Goal: Transaction & Acquisition: Obtain resource

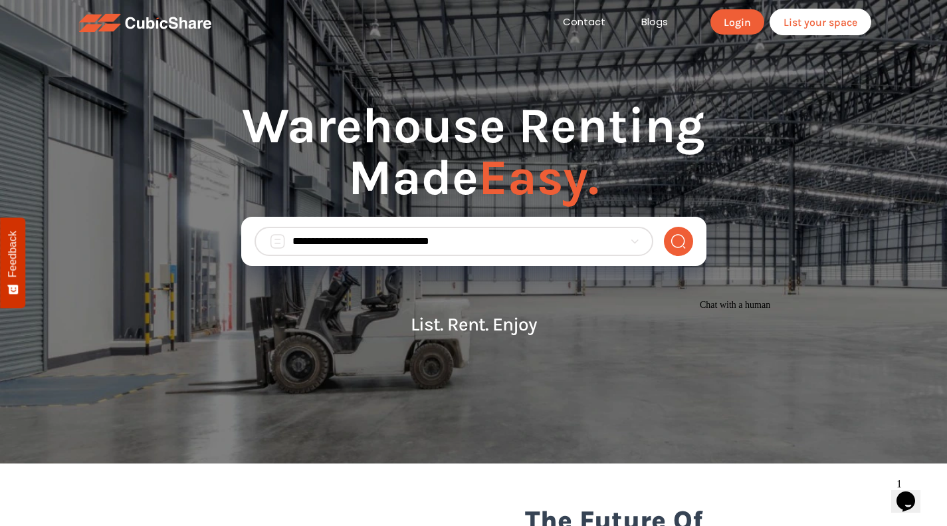
drag, startPoint x: 418, startPoint y: 145, endPoint x: 550, endPoint y: 55, distance: 160.2
click at [418, 144] on h1 "Warehouse Renting Made Easy." at bounding box center [473, 158] width 465 height 117
click at [730, 82] on section "Warehouse Renting Made Easy. List. Rent. Enjoy" at bounding box center [473, 231] width 947 height 463
click at [735, 17] on link "Login" at bounding box center [738, 21] width 54 height 25
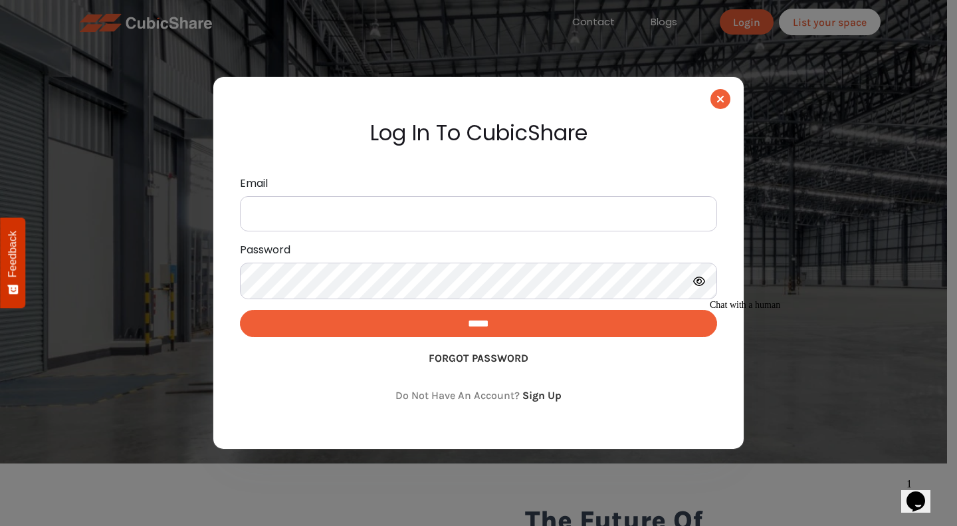
click at [720, 99] on icon "button" at bounding box center [720, 99] width 7 height 11
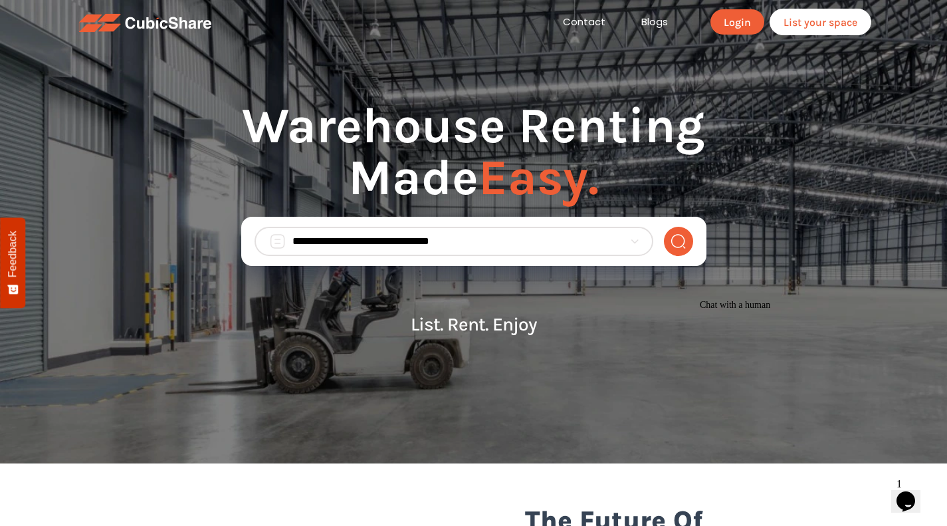
click at [553, 132] on h1 "Warehouse Renting Made Easy." at bounding box center [473, 158] width 465 height 117
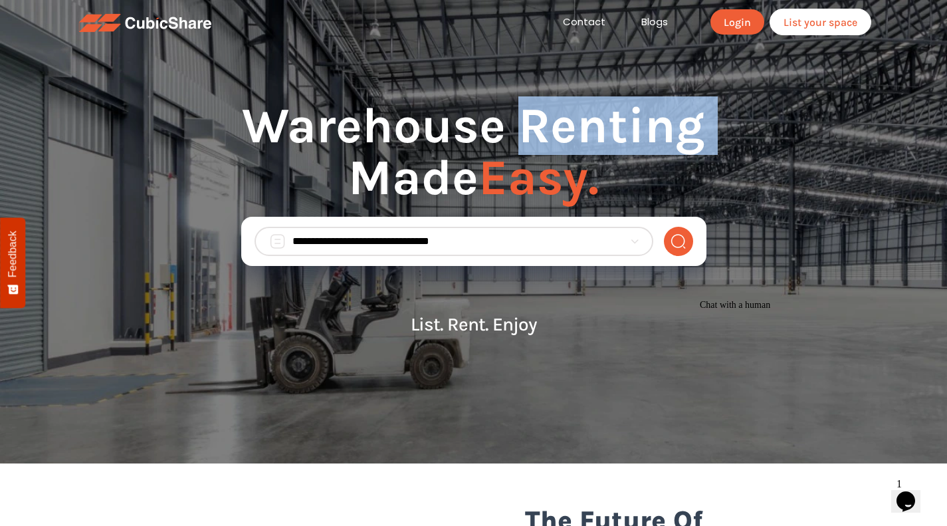
click at [553, 132] on h1 "Warehouse Renting Made Easy." at bounding box center [473, 158] width 465 height 117
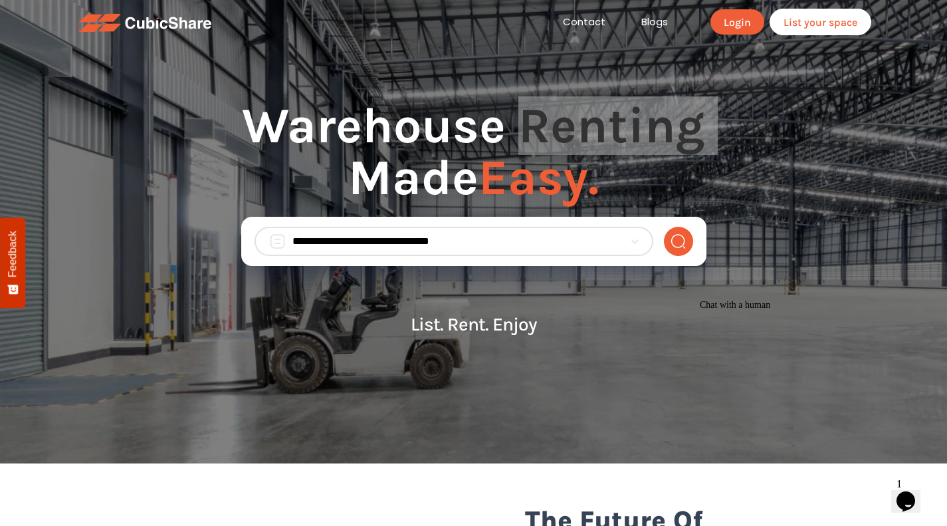
click at [700, 300] on icon "Chat attention grabber" at bounding box center [700, 300] width 0 height 0
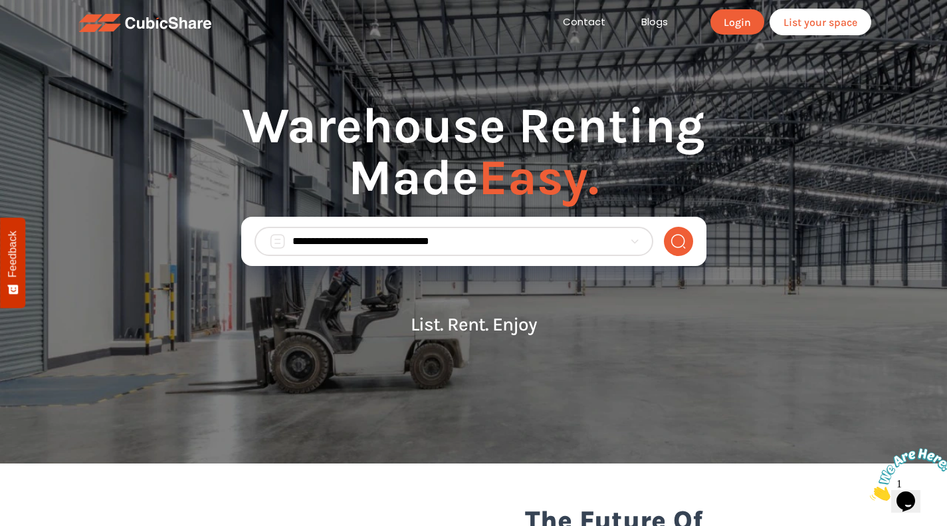
click at [505, 321] on p "List. Rent. Enjoy" at bounding box center [473, 324] width 465 height 21
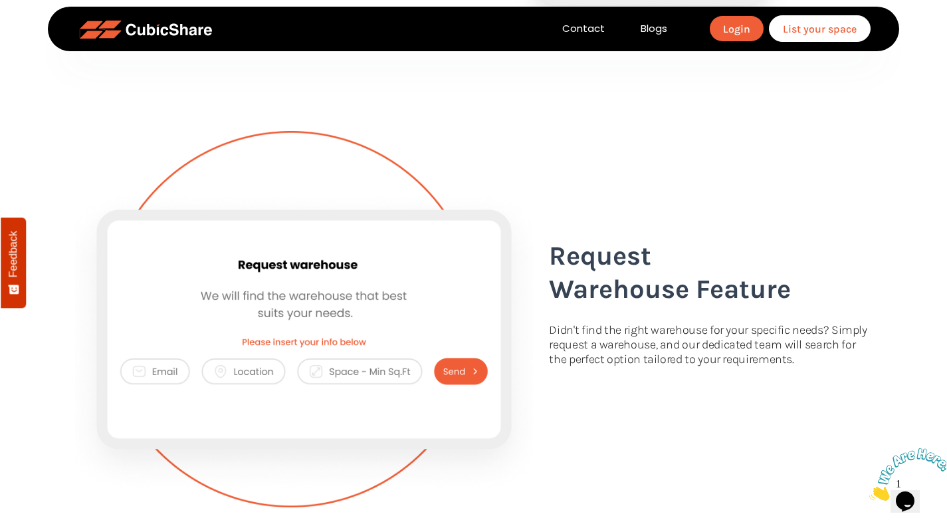
scroll to position [2858, 0]
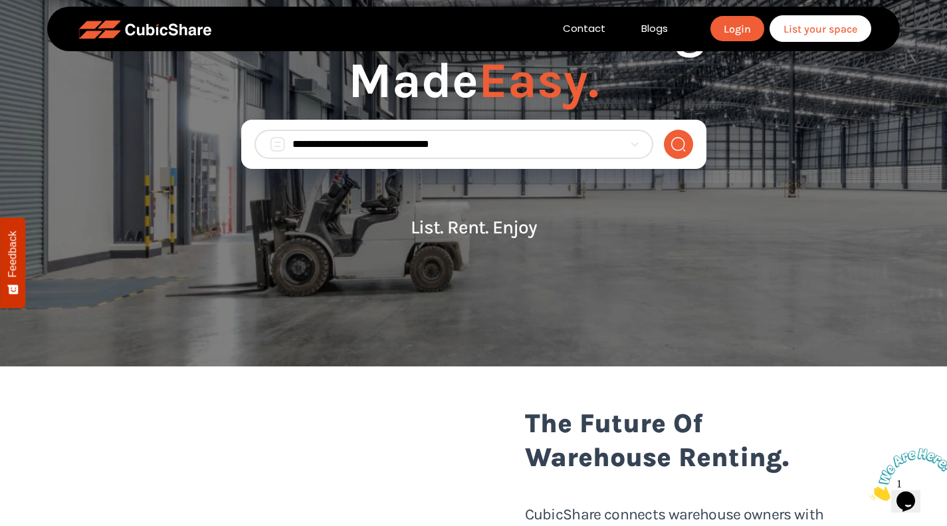
scroll to position [0, 0]
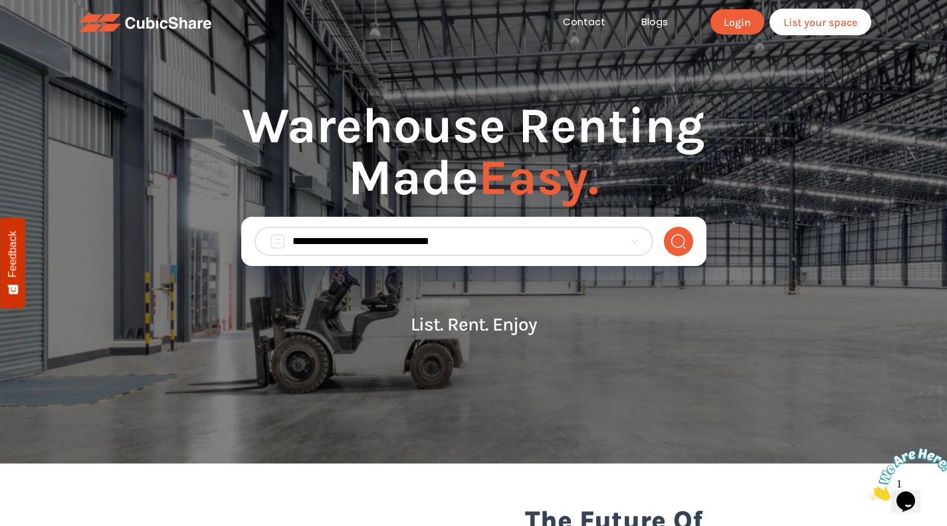
click at [431, 237] on input "search" at bounding box center [458, 241] width 332 height 16
type input "*****"
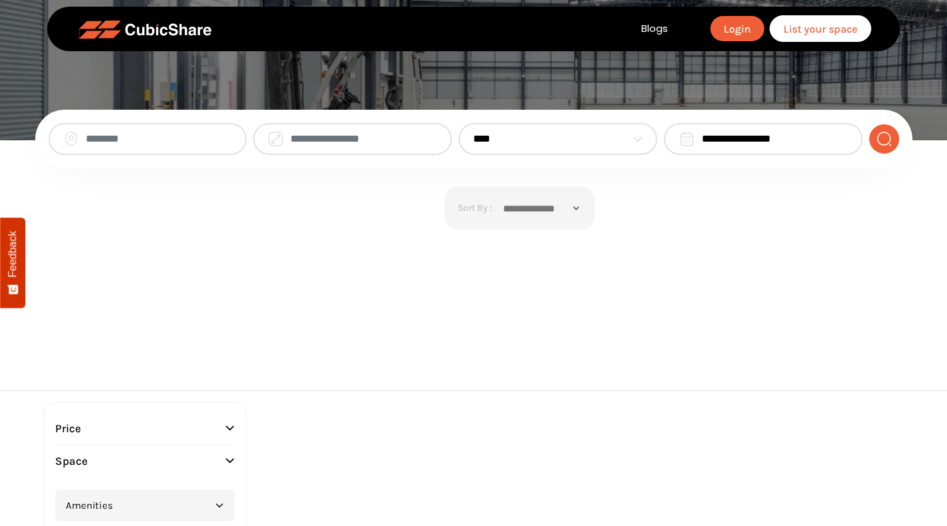
type input "*****"
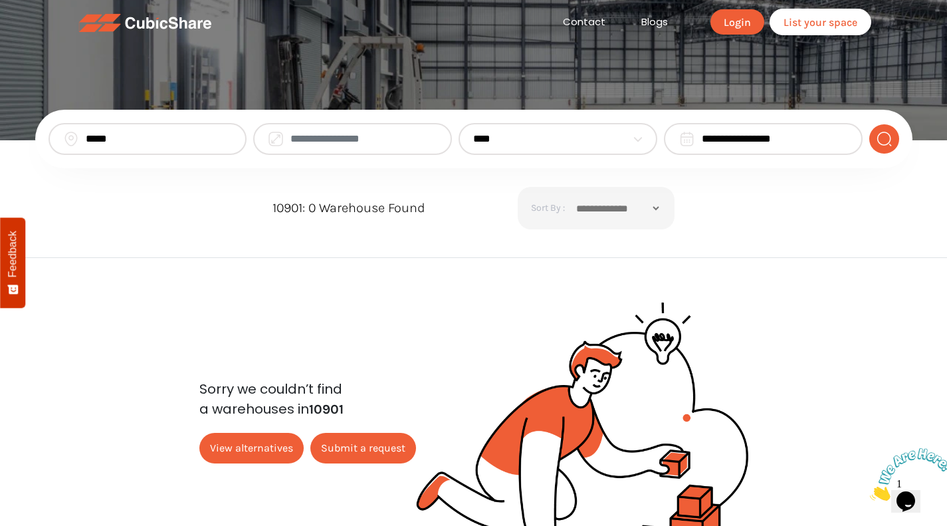
click at [750, 139] on input "**********" at bounding box center [775, 139] width 146 height 16
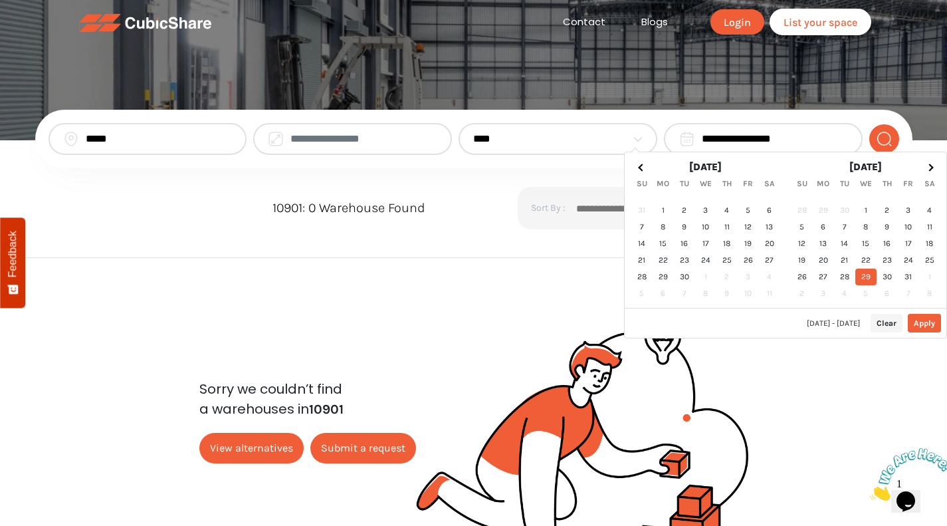
click at [923, 321] on button "Apply" at bounding box center [924, 323] width 33 height 19
type input "**********"
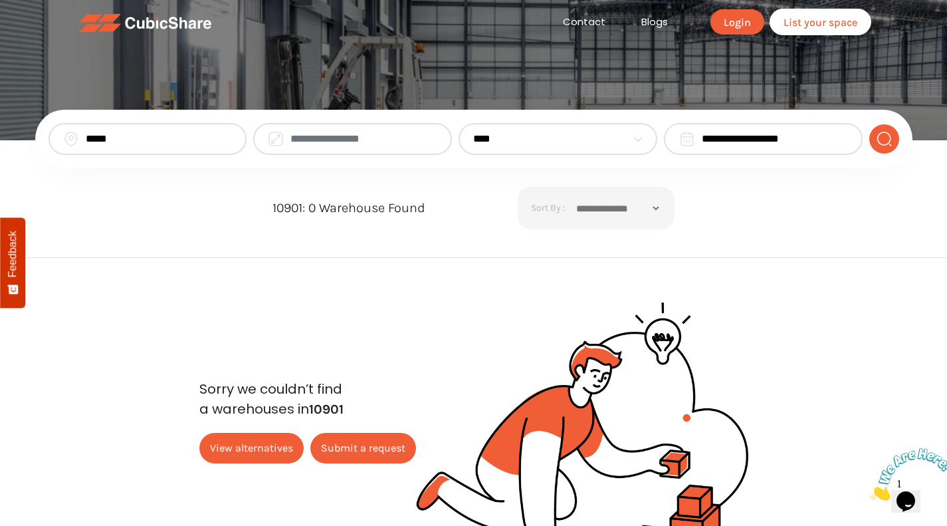
click at [544, 134] on select "**********" at bounding box center [550, 139] width 154 height 16
click at [310, 199] on label "10901: 0 Warehouse Found" at bounding box center [349, 208] width 153 height 20
click at [267, 448] on link "View alternatives" at bounding box center [251, 448] width 104 height 31
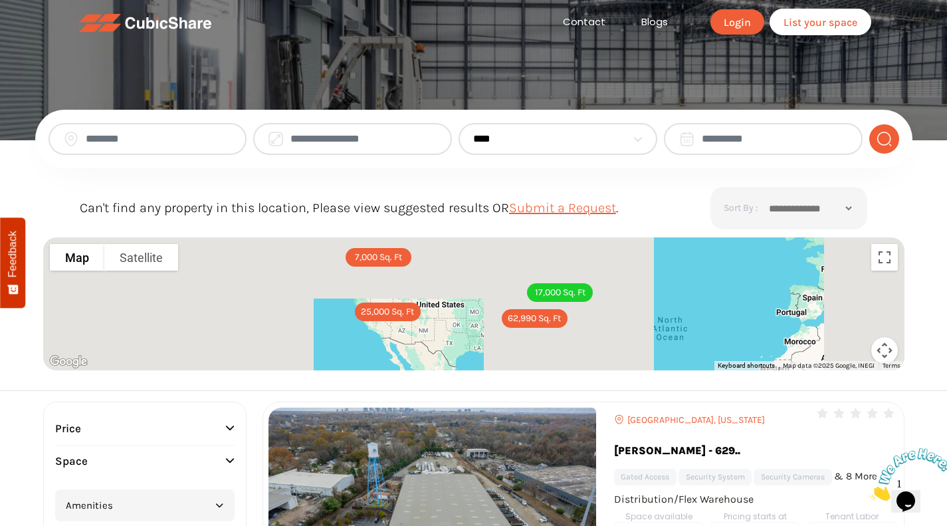
drag, startPoint x: 648, startPoint y: 295, endPoint x: 608, endPoint y: 294, distance: 39.9
click at [608, 294] on div "62,990 Sq. Ft 7,000 Sq. Ft 25,000 Sq. Ft 17,000 Sq. Ft" at bounding box center [473, 303] width 861 height 133
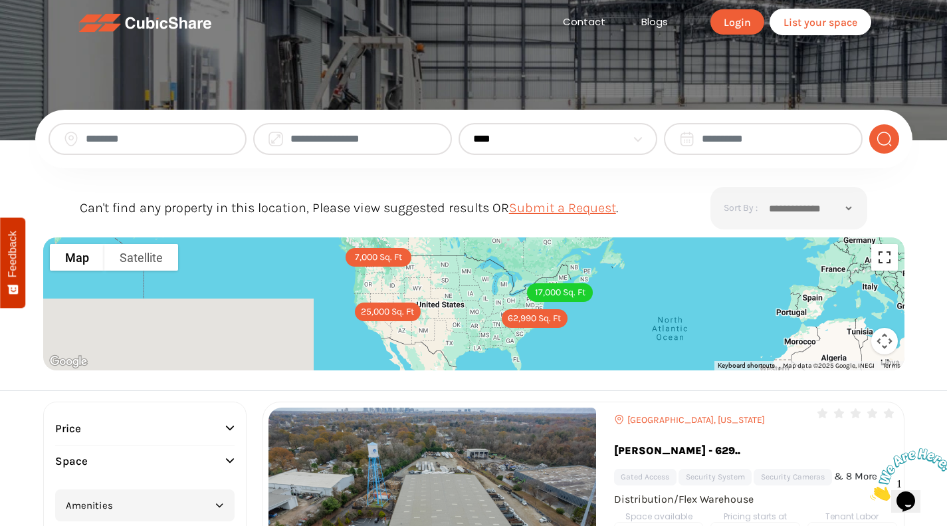
click at [883, 261] on button "Toggle fullscreen view" at bounding box center [884, 257] width 27 height 27
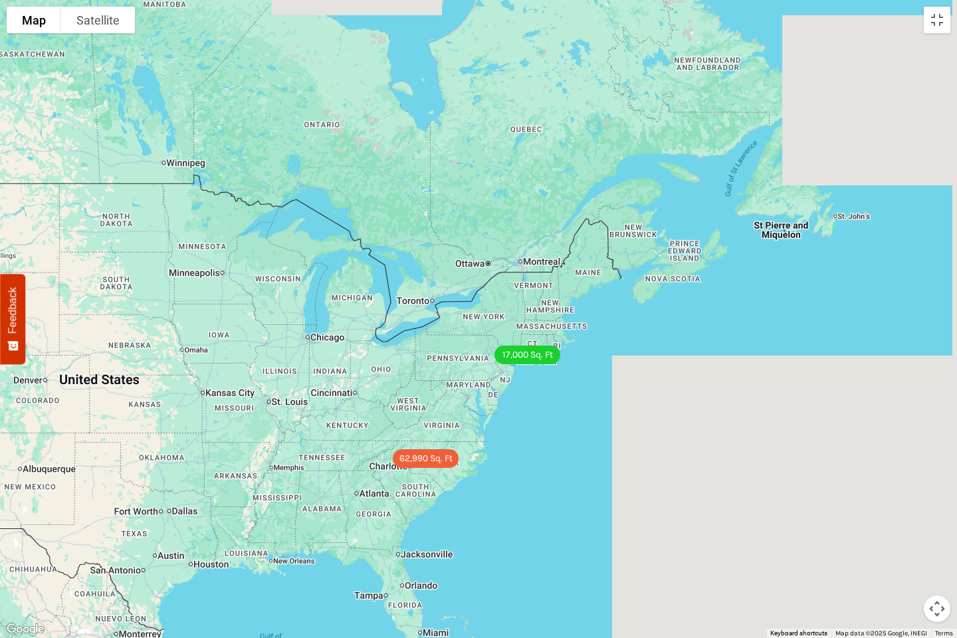
drag, startPoint x: 585, startPoint y: 409, endPoint x: 560, endPoint y: 391, distance: 30.4
click at [560, 391] on div "62,990 Sq. Ft 7,000 Sq. Ft 25,000 Sq. Ft 17,000 Sq. Ft" at bounding box center [478, 319] width 957 height 638
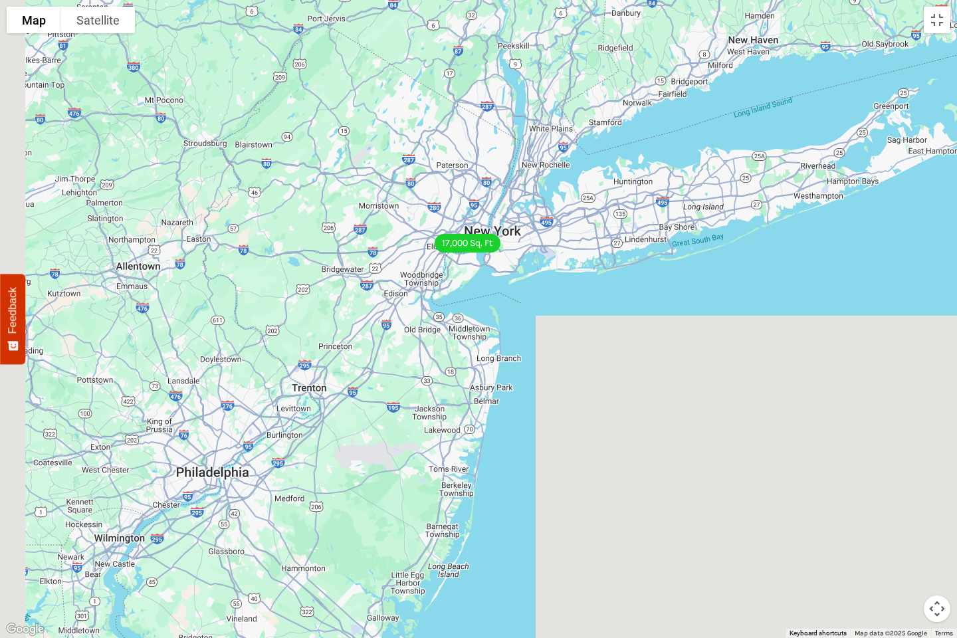
drag, startPoint x: 267, startPoint y: 230, endPoint x: 592, endPoint y: 351, distance: 346.8
click at [592, 351] on div "62,990 Sq. Ft 7,000 Sq. Ft 25,000 Sq. Ft 17,000 Sq. Ft" at bounding box center [478, 319] width 957 height 638
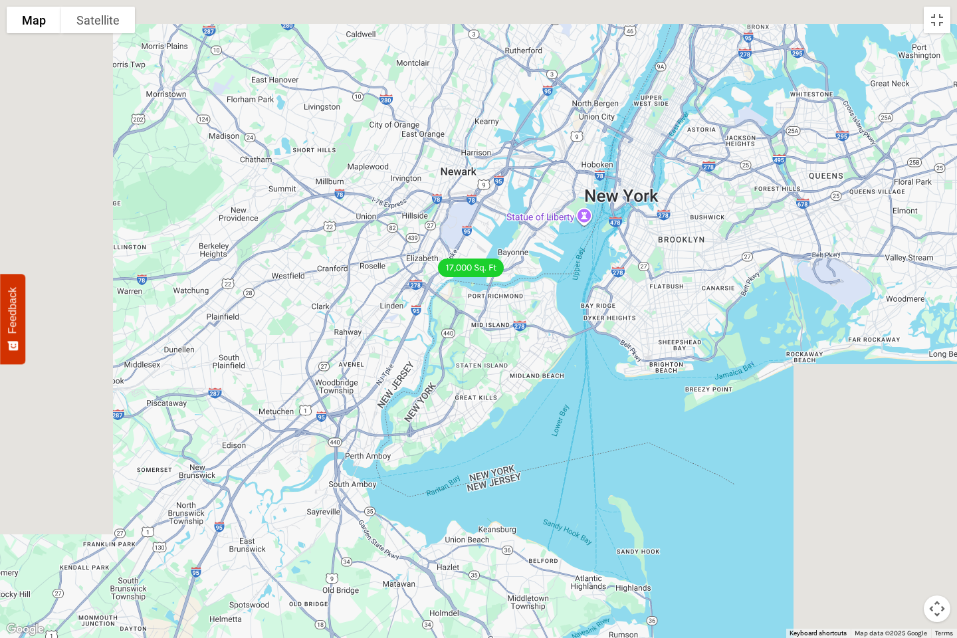
drag, startPoint x: 368, startPoint y: 183, endPoint x: 513, endPoint y: 309, distance: 192.3
click at [513, 308] on div "62,990 Sq. Ft 7,000 Sq. Ft 25,000 Sq. Ft 17,000 Sq. Ft" at bounding box center [478, 319] width 957 height 638
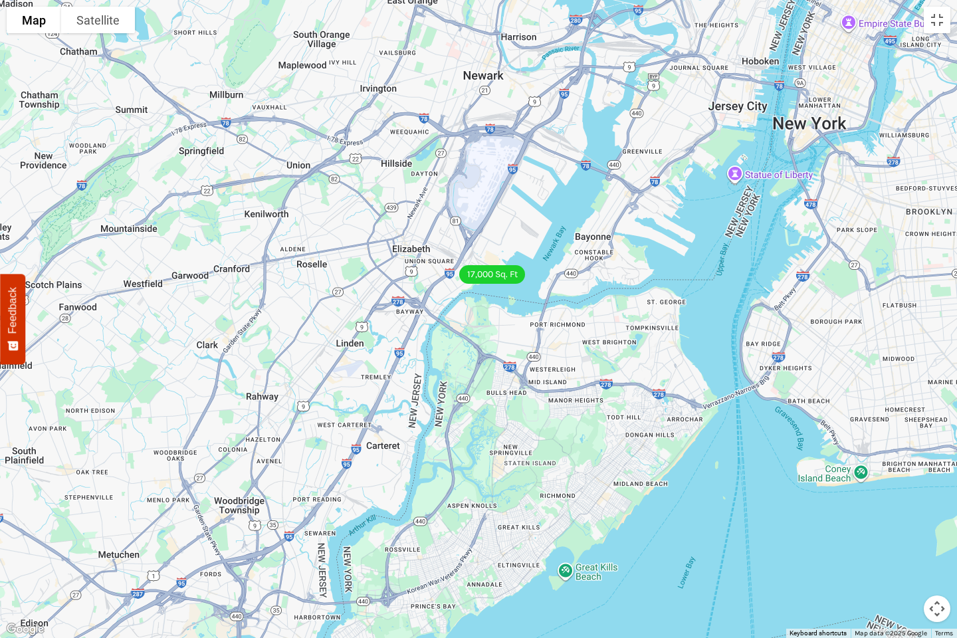
click at [487, 275] on div "17,000 Sq. Ft" at bounding box center [492, 274] width 66 height 19
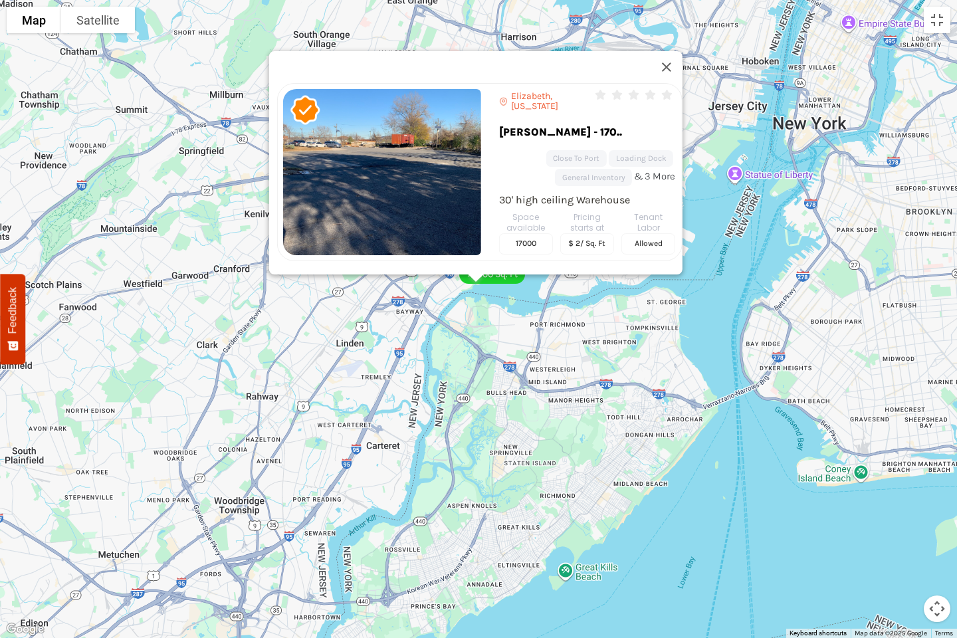
click at [506, 338] on div "62,990 Sq. Ft 7,000 Sq. Ft 25,000 Sq. Ft 17,000 Sq. Ft [PERSON_NAME], [US_STATE…" at bounding box center [478, 319] width 957 height 638
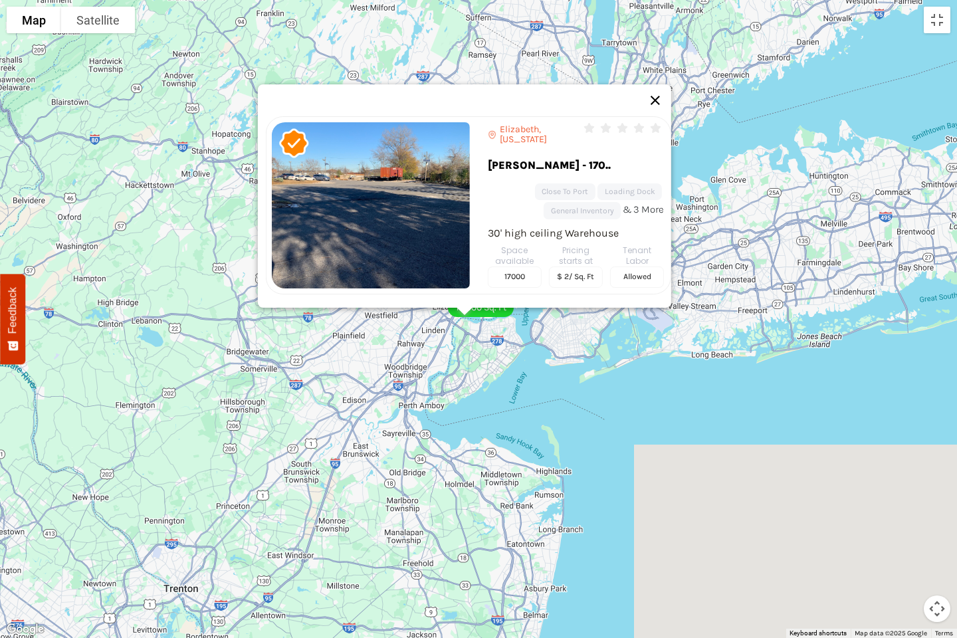
click at [660, 92] on button "Close" at bounding box center [655, 100] width 32 height 32
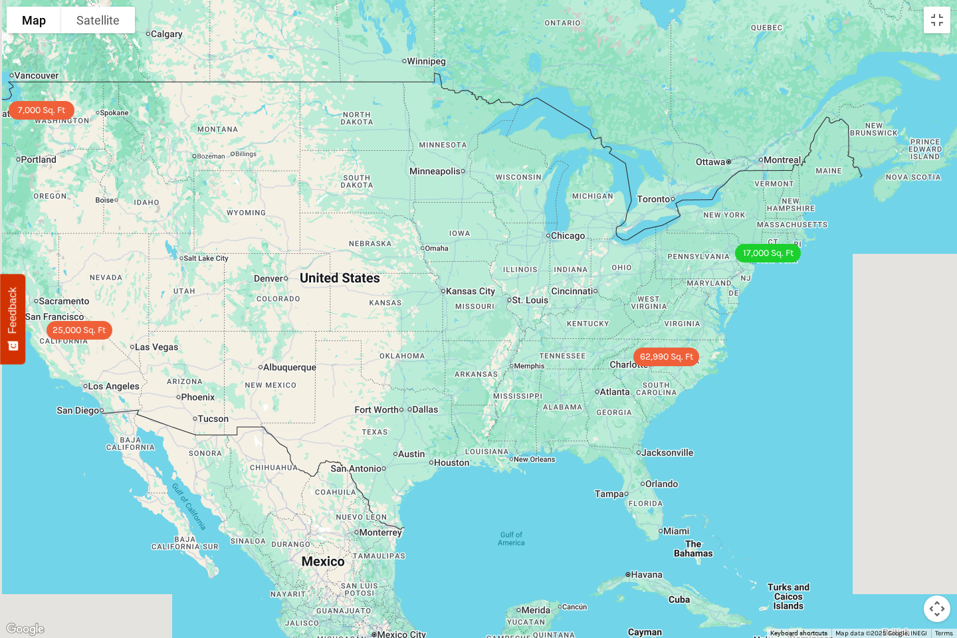
drag, startPoint x: 244, startPoint y: 263, endPoint x: 586, endPoint y: 257, distance: 342.4
click at [586, 257] on div "62,990 Sq. Ft 7,000 Sq. Ft 25,000 Sq. Ft 17,000 Sq. Ft" at bounding box center [478, 319] width 957 height 638
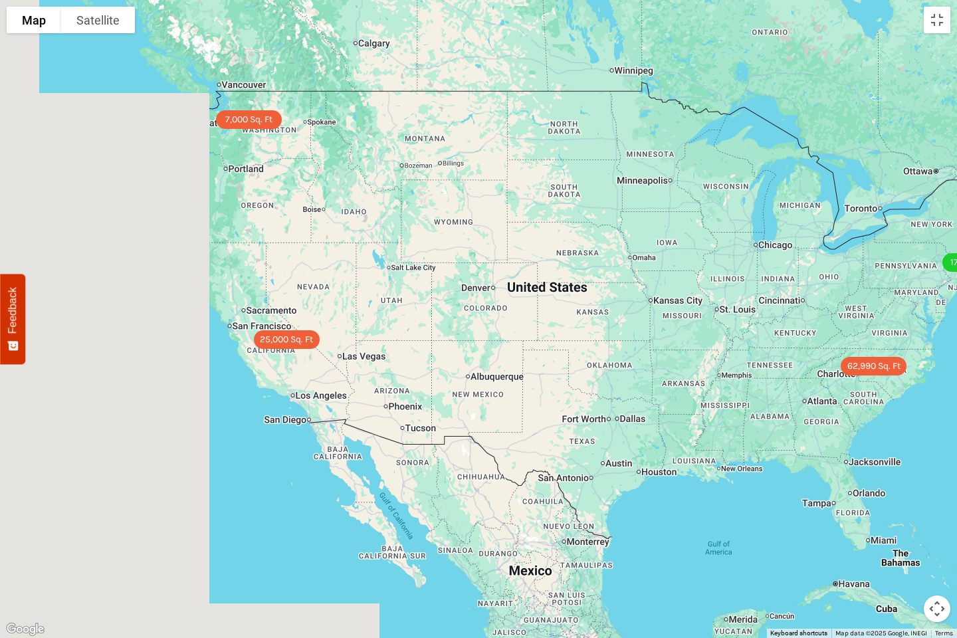
drag, startPoint x: 288, startPoint y: 314, endPoint x: 453, endPoint y: 322, distance: 165.7
click at [453, 322] on div "62,990 Sq. Ft 7,000 Sq. Ft 25,000 Sq. Ft 17,000 Sq. Ft" at bounding box center [478, 319] width 957 height 638
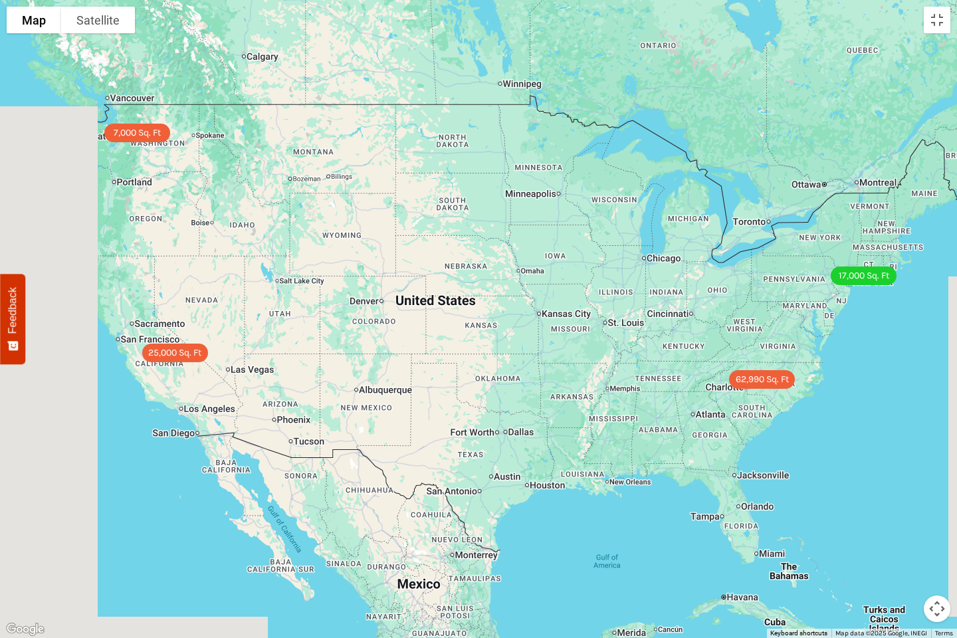
drag, startPoint x: 331, startPoint y: 202, endPoint x: 205, endPoint y: 213, distance: 126.1
click at [205, 213] on div "62,990 Sq. Ft 7,000 Sq. Ft 25,000 Sq. Ft 17,000 Sq. Ft" at bounding box center [478, 319] width 957 height 638
click at [746, 385] on div "62,990 Sq. Ft" at bounding box center [762, 379] width 66 height 19
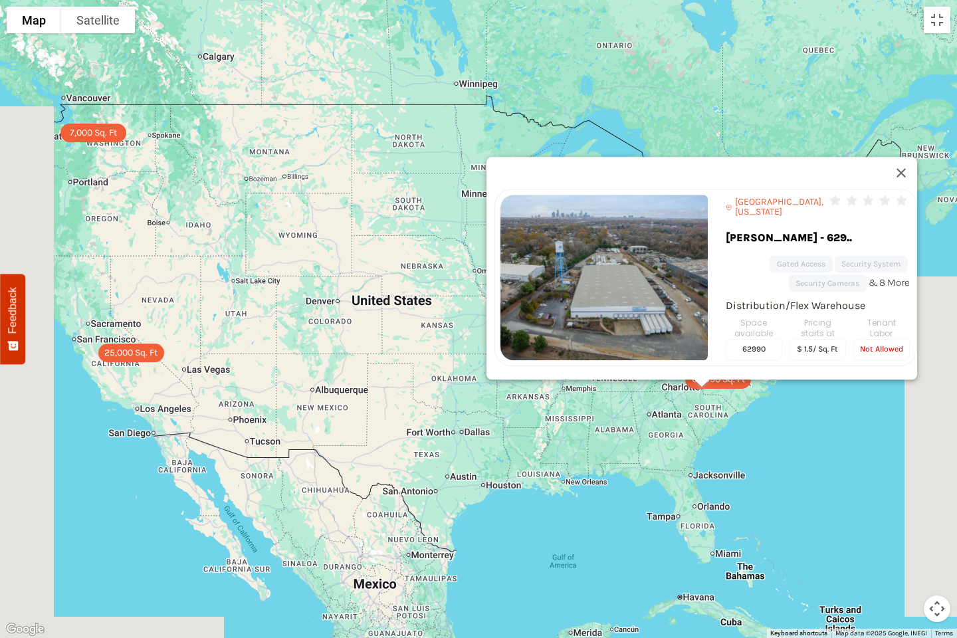
click at [806, 227] on link "[PERSON_NAME] - 629.." at bounding box center [807, 241] width 163 height 29
click at [759, 227] on link "[PERSON_NAME] - 629.." at bounding box center [807, 241] width 163 height 29
click at [758, 197] on span "[GEOGRAPHIC_DATA], [US_STATE]" at bounding box center [781, 207] width 92 height 20
click at [830, 200] on icon at bounding box center [835, 200] width 11 height 1
click at [846, 200] on icon at bounding box center [851, 200] width 11 height 1
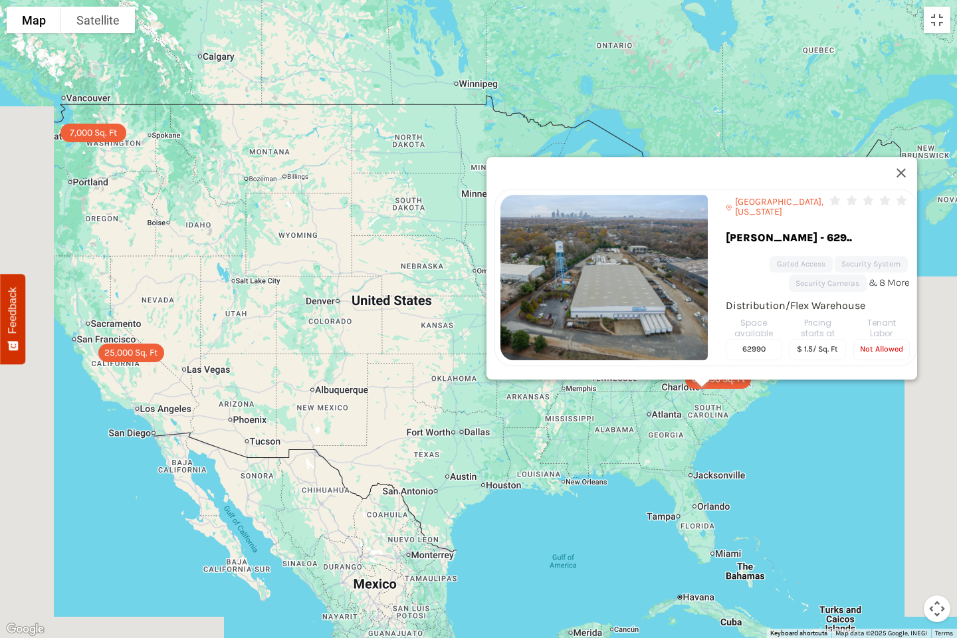
drag, startPoint x: 853, startPoint y: 181, endPoint x: 860, endPoint y: 176, distance: 8.7
click at [863, 200] on icon at bounding box center [868, 200] width 11 height 1
click at [905, 157] on button "Close" at bounding box center [901, 173] width 32 height 32
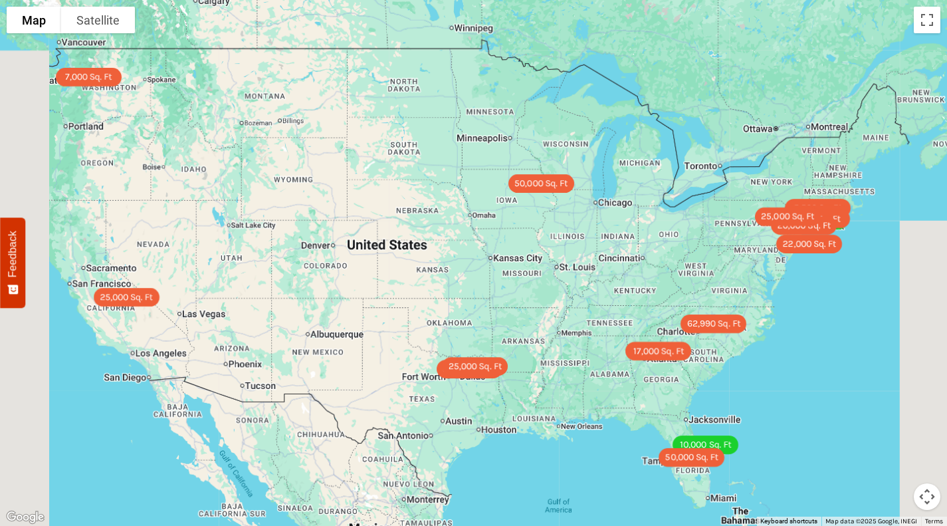
scroll to position [1994, 0]
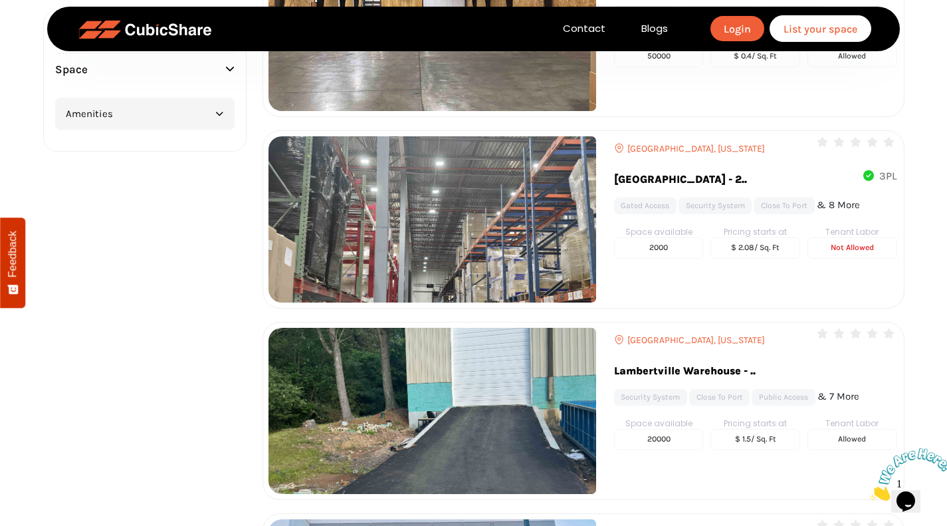
click at [790, 168] on link "[GEOGRAPHIC_DATA] - 2.." at bounding box center [730, 182] width 233 height 29
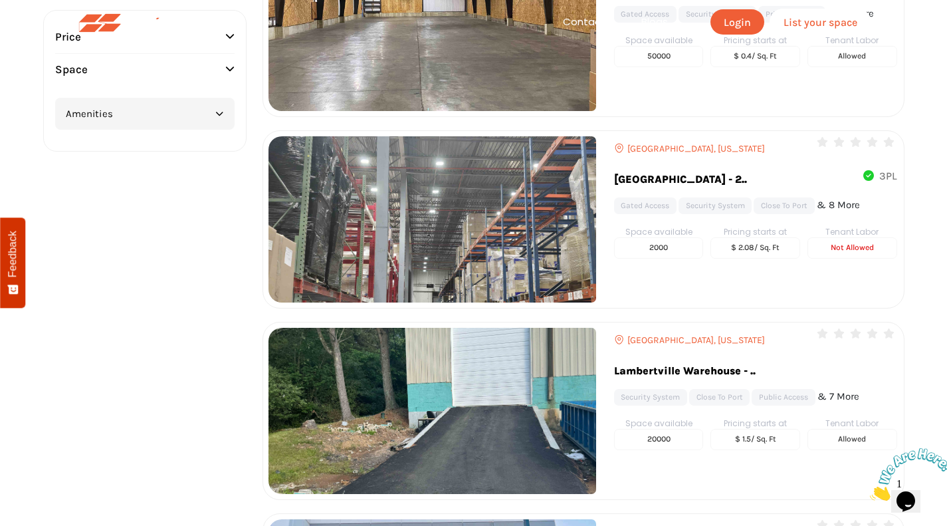
scroll to position [0, 0]
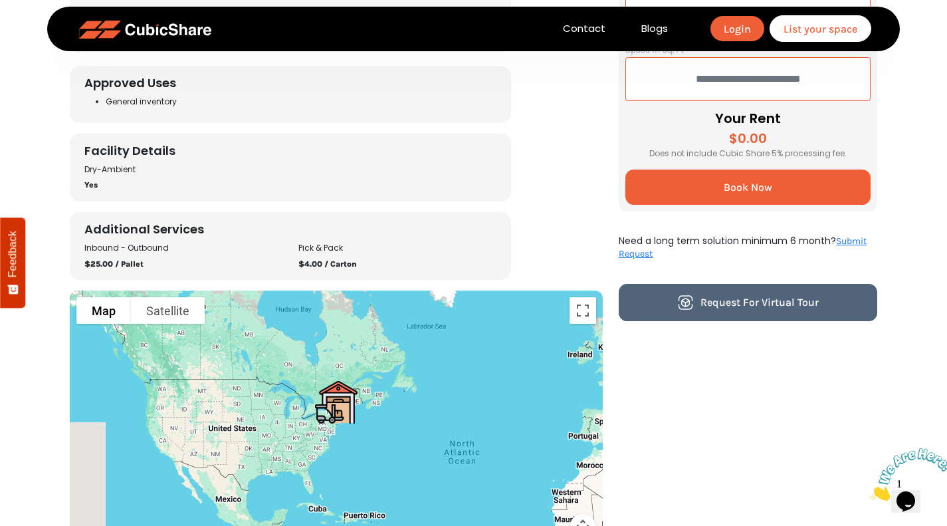
scroll to position [1064, 0]
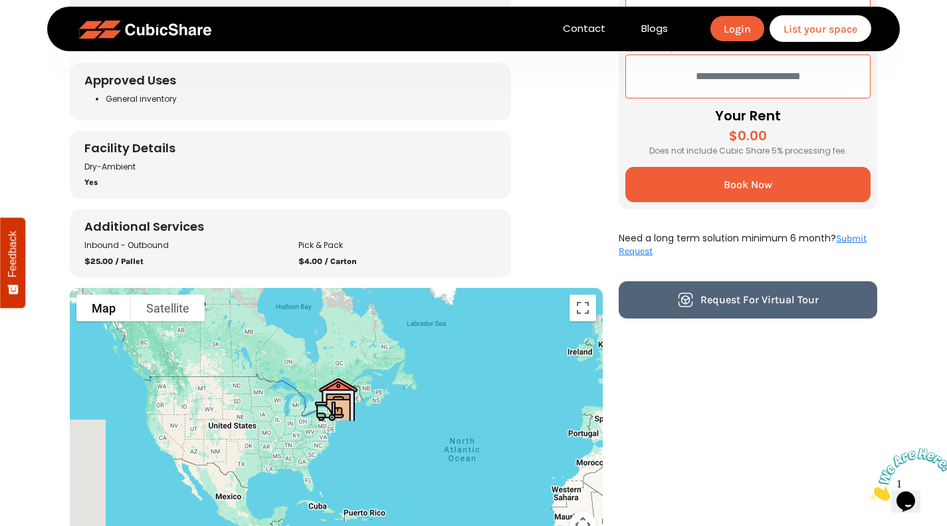
drag, startPoint x: 310, startPoint y: 257, endPoint x: 690, endPoint y: 411, distance: 410.3
click at [687, 413] on div "Book warehouse Choose you desired dates and pay flexible amount as per needed R…" at bounding box center [748, 364] width 275 height 1069
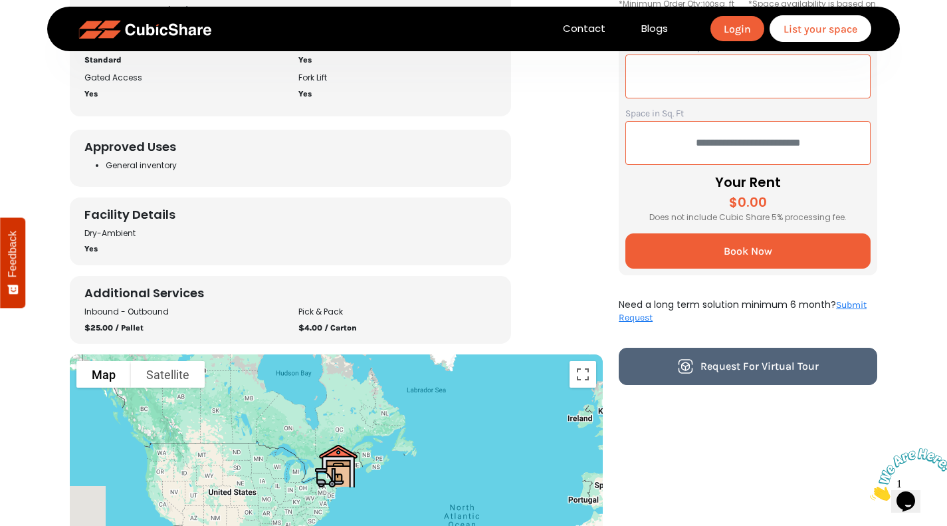
click at [733, 366] on span "Request for Virtual Tour" at bounding box center [760, 366] width 118 height 13
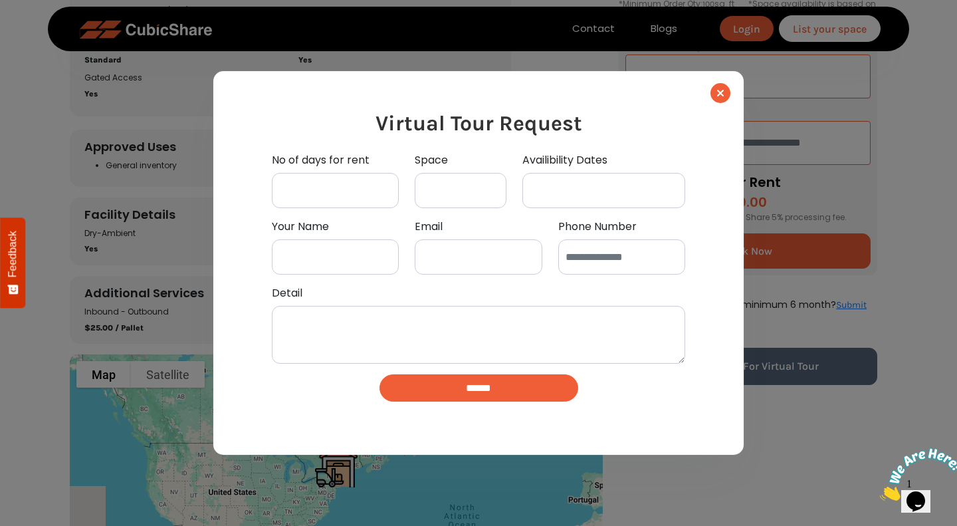
click at [779, 301] on div "Virtual Tour Request No of days for rent Space Availibility Dates Your Name Ema…" at bounding box center [478, 263] width 957 height 526
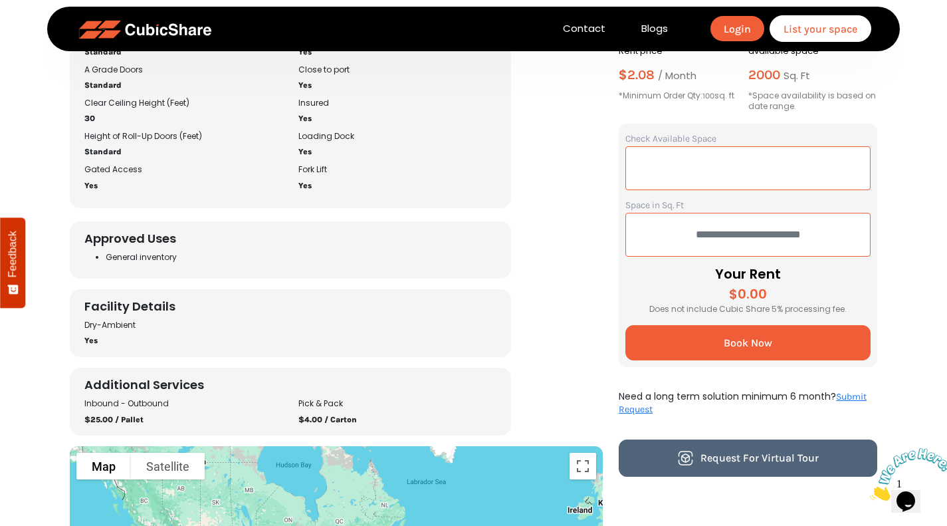
scroll to position [931, 0]
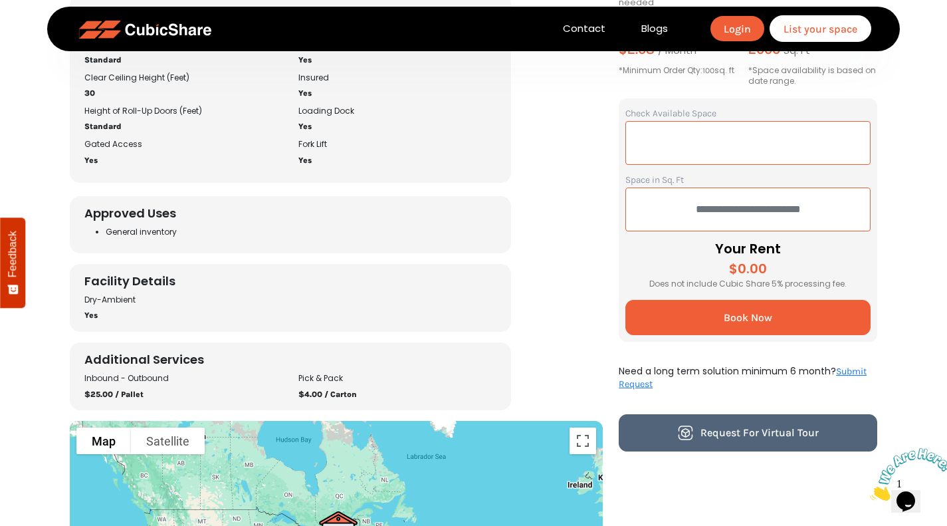
click at [363, 281] on h4 "Facility Details" at bounding box center [290, 285] width 413 height 20
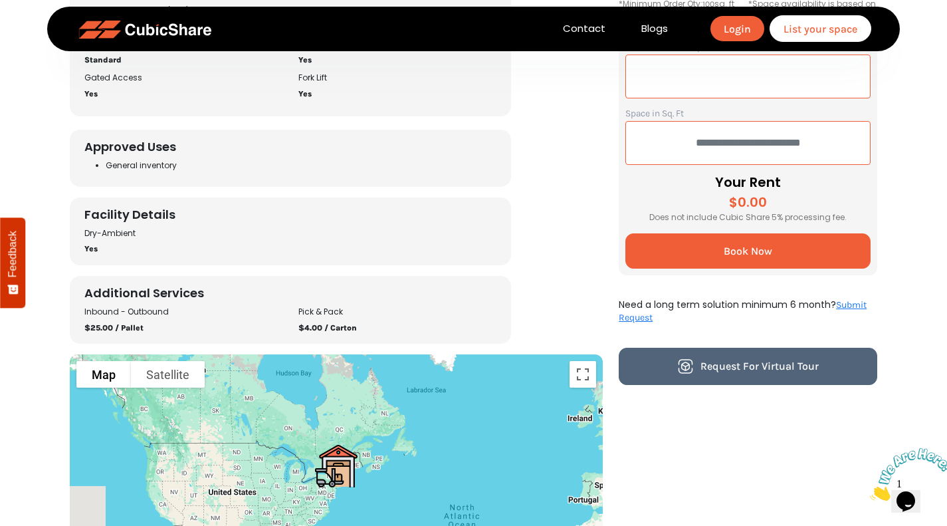
scroll to position [465, 0]
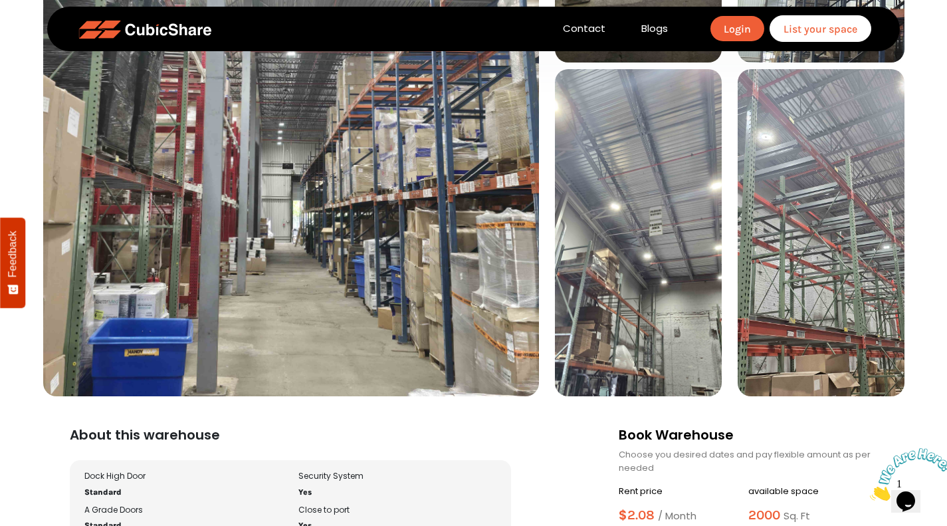
click at [363, 281] on img at bounding box center [291, 65] width 496 height 661
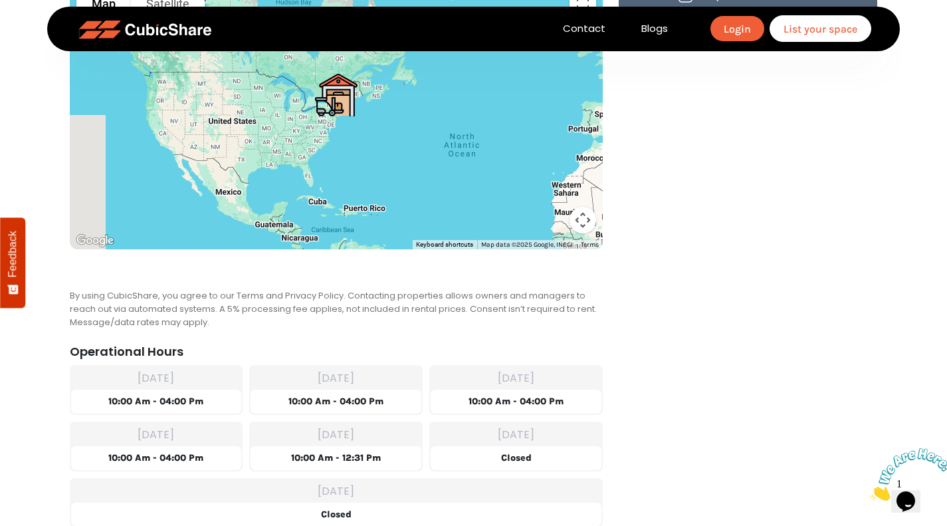
scroll to position [2334, 0]
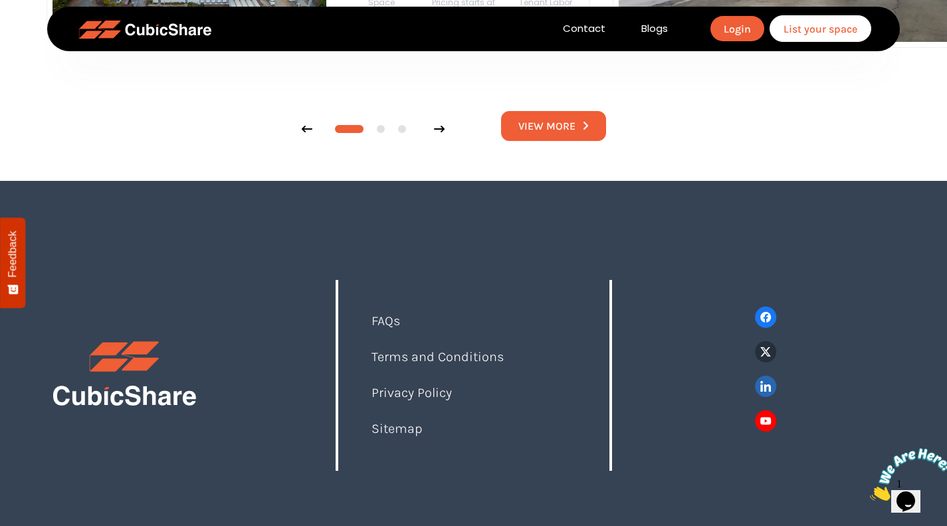
click at [770, 420] on img at bounding box center [766, 420] width 22 height 21
